Goal: Task Accomplishment & Management: Manage account settings

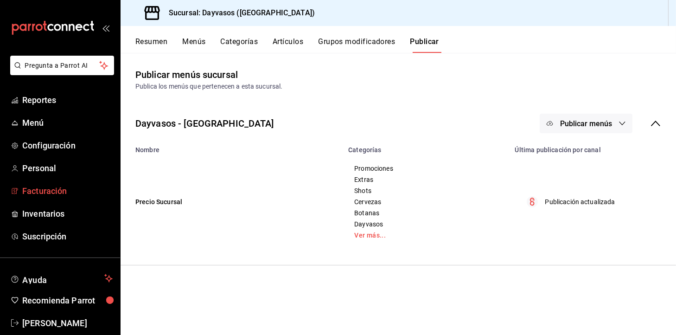
click at [42, 193] on span "Facturación" at bounding box center [67, 190] width 90 height 13
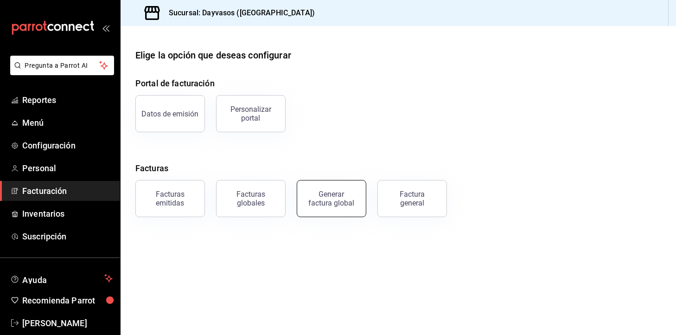
click at [334, 206] on div "Generar factura global" at bounding box center [331, 199] width 46 height 18
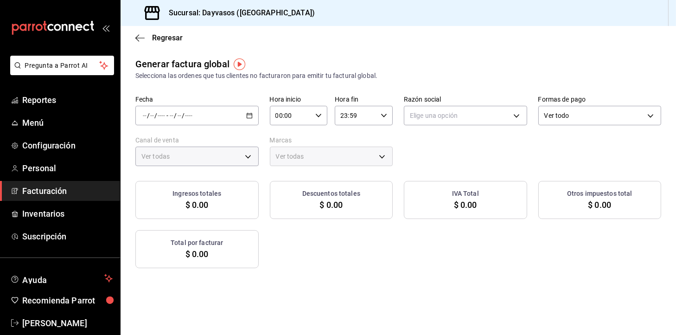
type input "PARROT,UBER_EATS,RAPPI,DIDI_FOOD,ONLINE"
click at [247, 120] on div "/ / - / /" at bounding box center [196, 115] width 123 height 19
click at [183, 141] on span "Rango de fechas" at bounding box center [179, 144] width 72 height 10
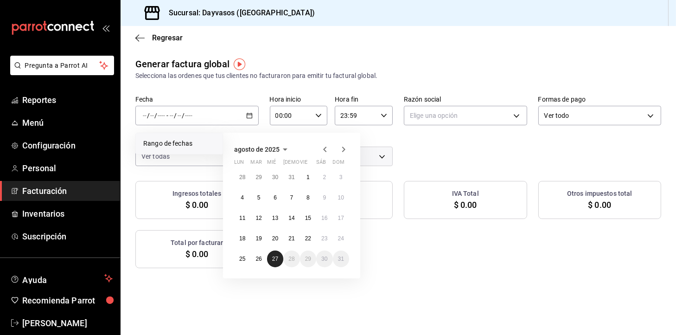
click at [275, 262] on button "27" at bounding box center [275, 258] width 16 height 17
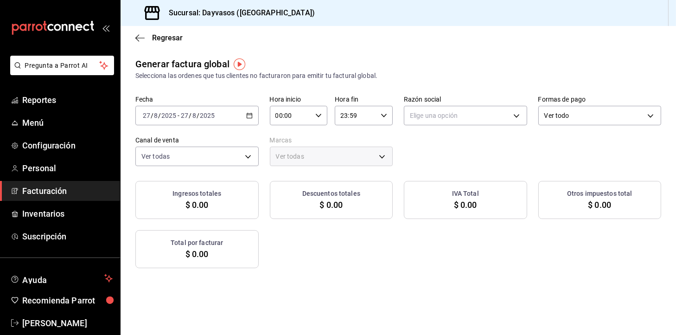
click at [246, 116] on icon "button" at bounding box center [249, 115] width 6 height 6
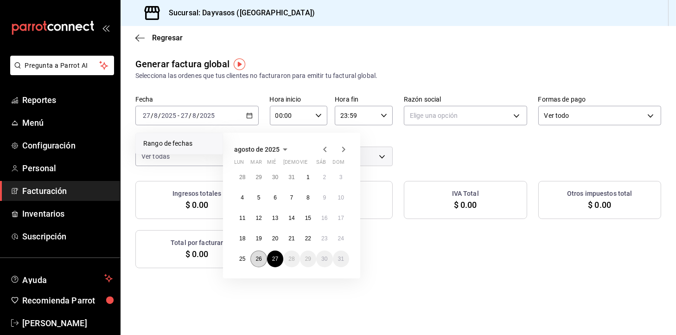
click at [257, 253] on button "26" at bounding box center [258, 258] width 16 height 17
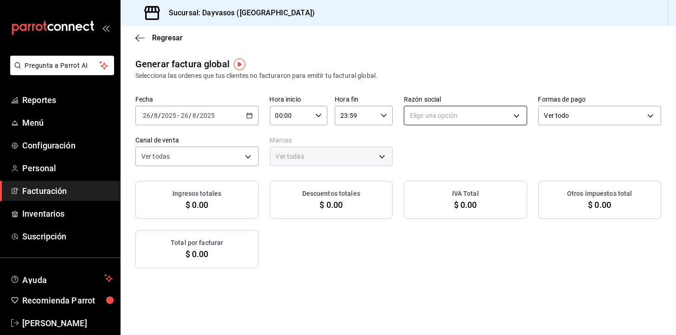
click at [439, 115] on body "Pregunta a Parrot AI Reportes Menú Configuración Personal Facturación Inventari…" at bounding box center [338, 167] width 676 height 335
click at [446, 155] on li "RAFAEL QUINTANAR CARDENAS" at bounding box center [459, 162] width 120 height 17
type input "9f4e9c56-6cc4-4943-b83e-737624e5187f"
type input "9712e7d5-7633-4eee-9c09-fccef5b7d44a"
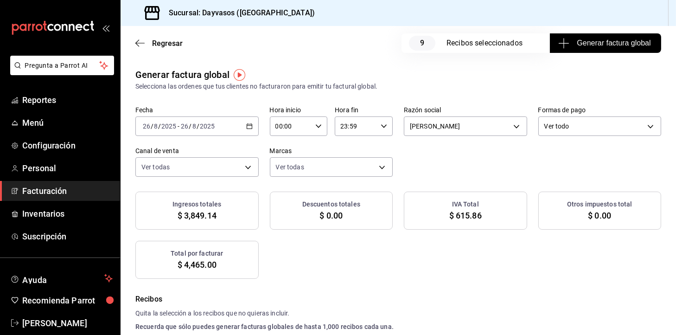
click at [579, 46] on span "Generar factura global" at bounding box center [605, 43] width 90 height 11
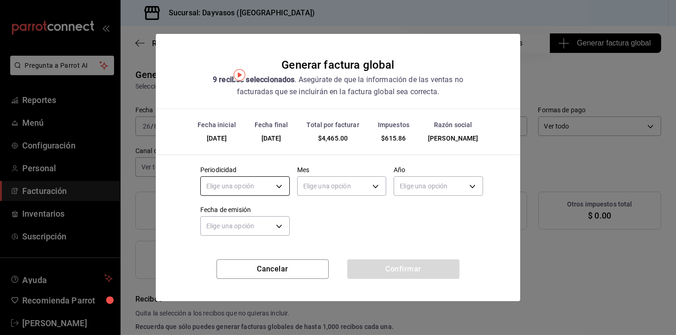
click at [268, 185] on body "Pregunta a Parrot AI Reportes Menú Configuración Personal Facturación Inventari…" at bounding box center [338, 167] width 676 height 335
click at [237, 215] on li "Diario" at bounding box center [245, 214] width 89 height 15
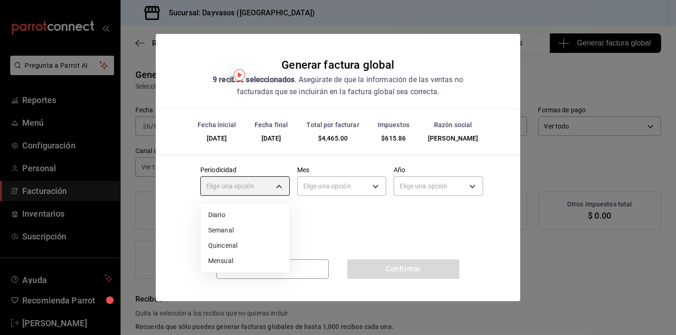
type input "DAILY"
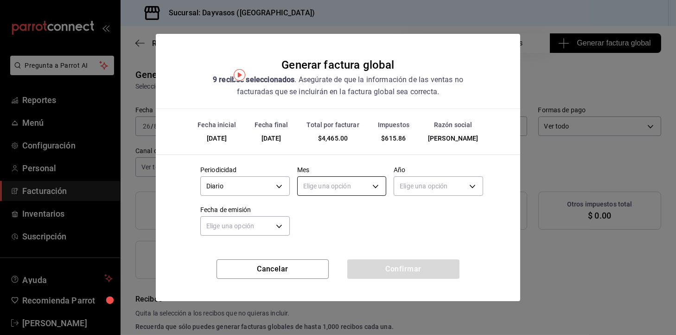
click at [332, 182] on body "Pregunta a Parrot AI Reportes Menú Configuración Personal Facturación Inventari…" at bounding box center [338, 167] width 676 height 335
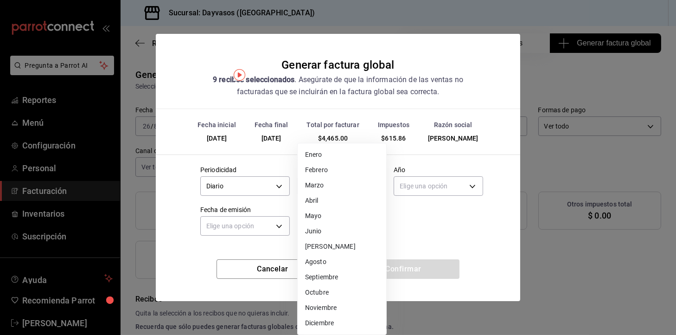
click at [329, 265] on li "Agosto" at bounding box center [341, 261] width 89 height 15
type input "8"
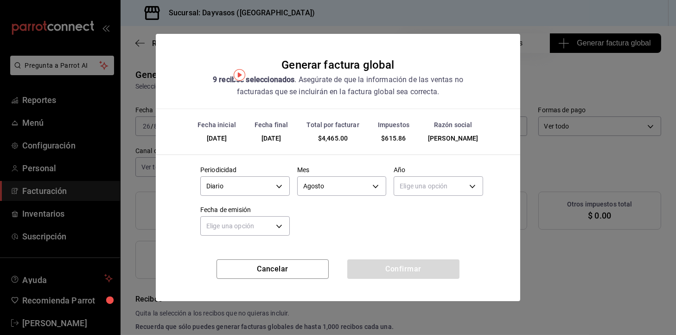
click at [419, 196] on div "Elige una opción" at bounding box center [437, 184] width 89 height 25
click at [424, 193] on body "Pregunta a Parrot AI Reportes Menú Configuración Personal Facturación Inventari…" at bounding box center [338, 167] width 676 height 335
click at [418, 210] on li "2025" at bounding box center [438, 214] width 89 height 15
type input "2025"
click at [275, 223] on body "Pregunta a Parrot AI Reportes Menú Configuración Personal Facturación Inventari…" at bounding box center [338, 167] width 676 height 335
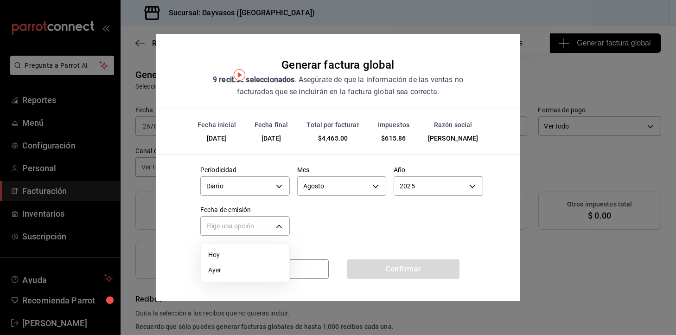
click at [213, 265] on li "Ayer" at bounding box center [245, 269] width 89 height 15
type input "YESTERDAY"
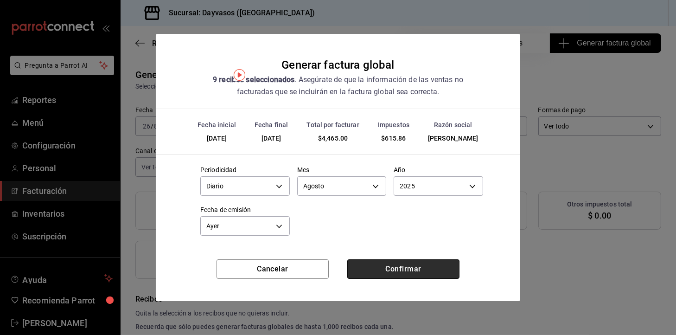
click at [392, 274] on button "Confirmar" at bounding box center [403, 268] width 112 height 19
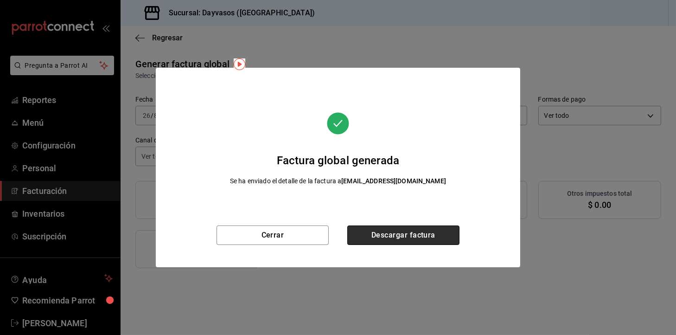
click at [390, 241] on button "Descargar factura" at bounding box center [403, 234] width 112 height 19
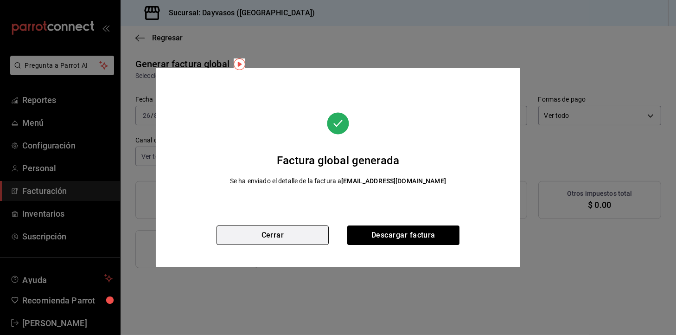
click at [279, 228] on button "Cerrar" at bounding box center [272, 234] width 112 height 19
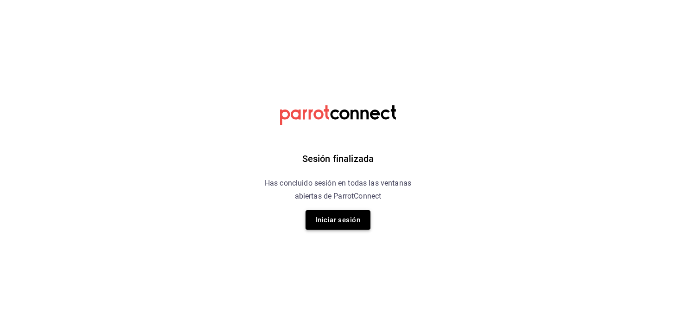
click at [329, 223] on button "Iniciar sesión" at bounding box center [337, 219] width 65 height 19
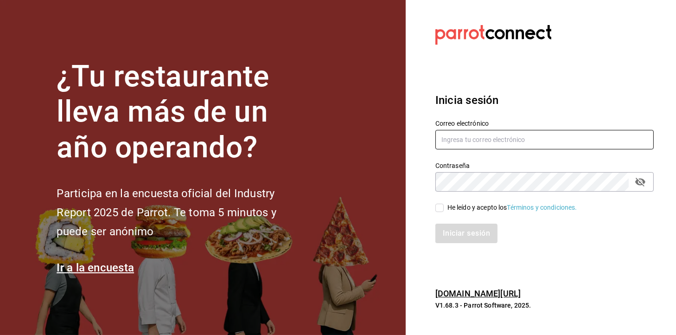
type input "administracion@eventoslienzocharronaucalpan.com"
click at [461, 201] on div "He leído y acepto los Términos y condiciones." at bounding box center [538, 201] width 229 height 21
click at [447, 206] on div "He leído y acepto los Términos y condiciones." at bounding box center [512, 207] width 130 height 10
click at [443, 206] on input "He leído y acepto los Términos y condiciones." at bounding box center [439, 207] width 8 height 8
checkbox input "true"
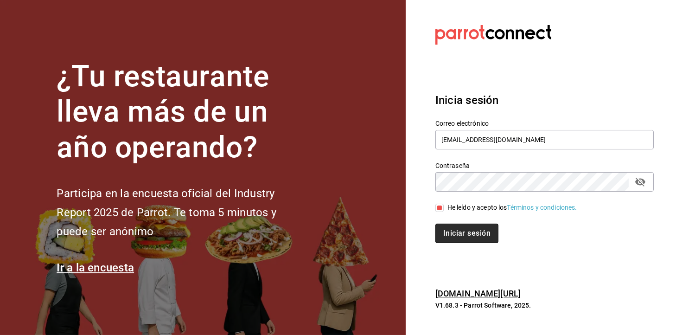
click at [449, 227] on button "Iniciar sesión" at bounding box center [466, 232] width 63 height 19
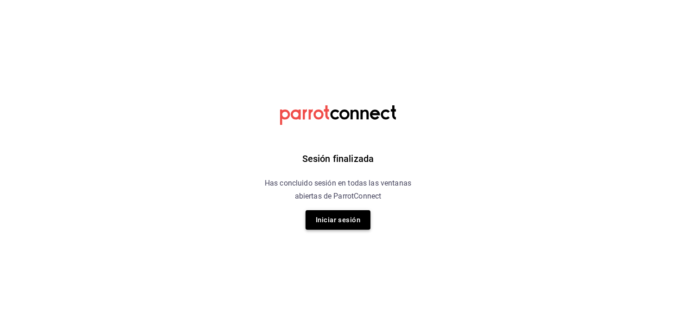
click at [328, 223] on button "Iniciar sesión" at bounding box center [337, 219] width 65 height 19
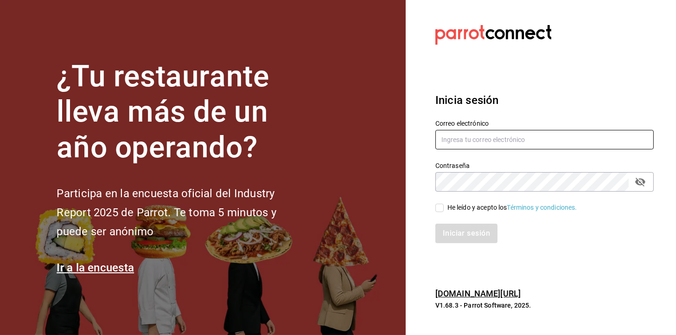
type input "administracion@eventoslienzocharronaucalpan.com"
click at [447, 217] on div "Iniciar sesión" at bounding box center [538, 227] width 229 height 31
click at [436, 209] on input "He leído y acepto los Términos y condiciones." at bounding box center [439, 207] width 8 height 8
checkbox input "true"
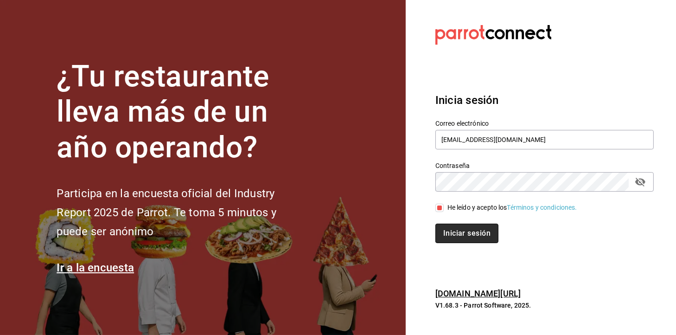
click at [448, 223] on button "Iniciar sesión" at bounding box center [466, 232] width 63 height 19
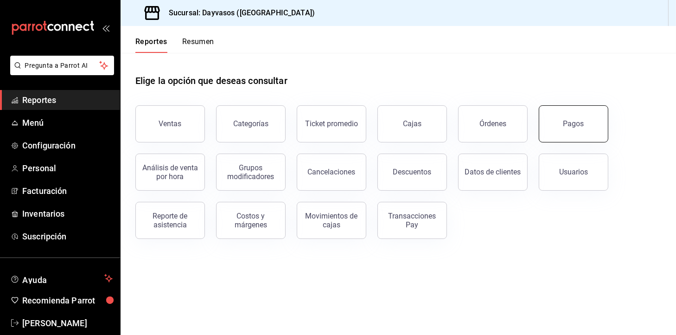
click at [540, 139] on div "Pagos" at bounding box center [567, 118] width 81 height 48
click at [565, 129] on button "Pagos" at bounding box center [573, 123] width 70 height 37
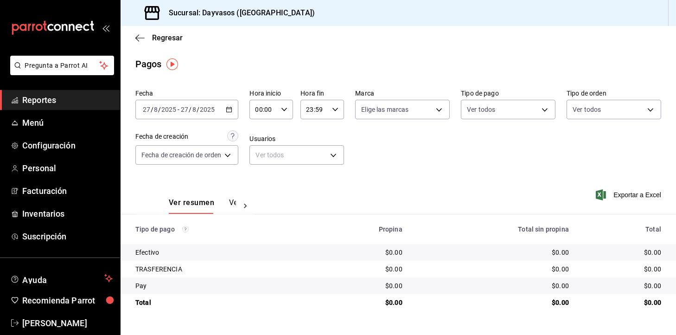
click at [230, 106] on icon "button" at bounding box center [229, 109] width 6 height 6
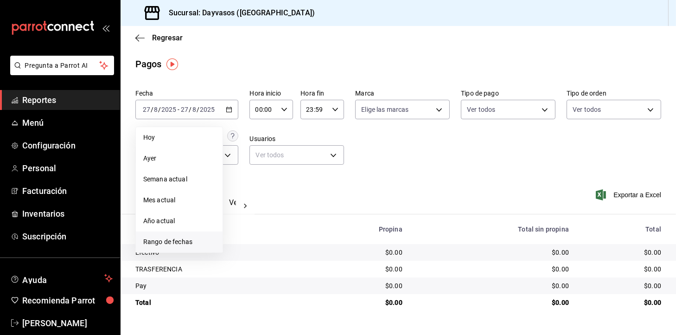
click at [190, 242] on span "Rango de fechas" at bounding box center [179, 242] width 72 height 10
click at [259, 260] on button "26" at bounding box center [258, 252] width 16 height 17
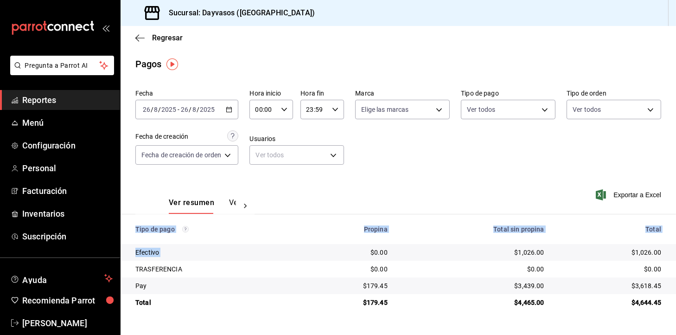
drag, startPoint x: 367, startPoint y: 252, endPoint x: 675, endPoint y: 320, distance: 315.0
click at [675, 320] on main "Regresar Pagos Fecha 2025-08-26 26 / 8 / 2025 - 2025-08-26 26 / 8 / 2025 Hora i…" at bounding box center [397, 180] width 555 height 309
click at [568, 311] on main "Regresar Pagos Fecha 2025-08-26 26 / 8 / 2025 - 2025-08-26 26 / 8 / 2025 Hora i…" at bounding box center [397, 180] width 555 height 309
